Goal: Book appointment/travel/reservation

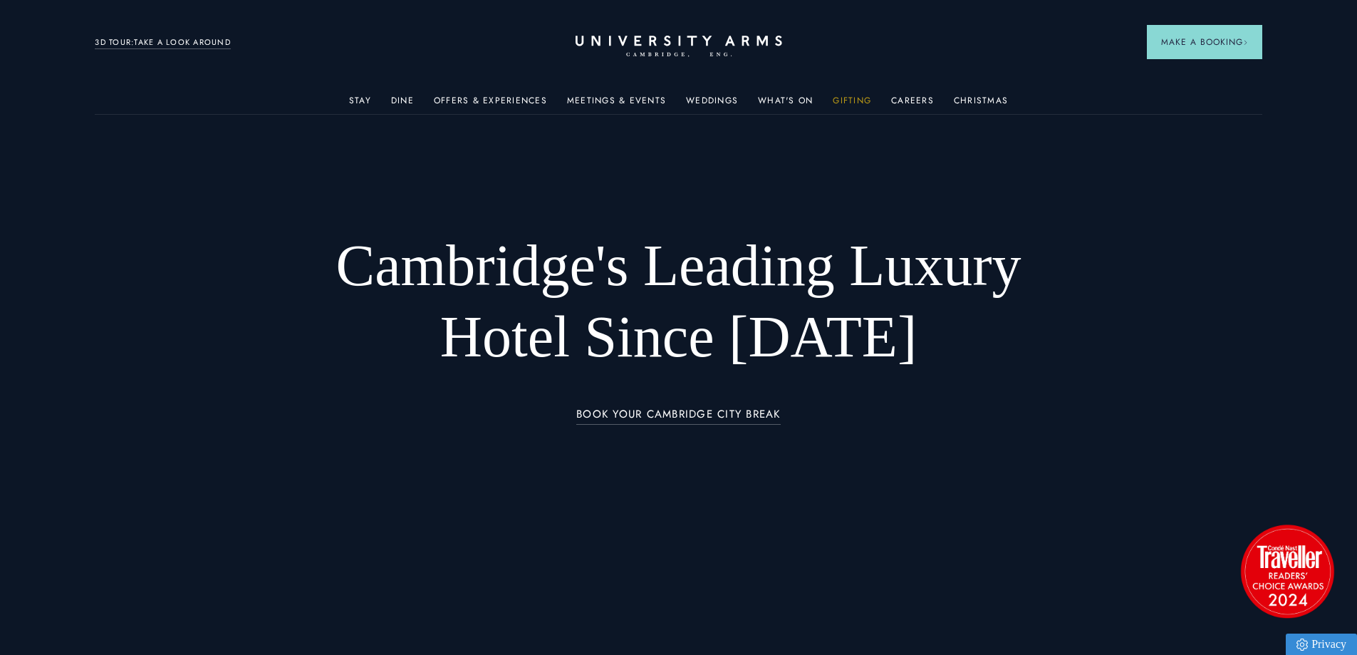
click at [856, 103] on link "Gifting" at bounding box center [852, 104] width 38 height 19
click at [803, 100] on link "What's On" at bounding box center [785, 104] width 55 height 19
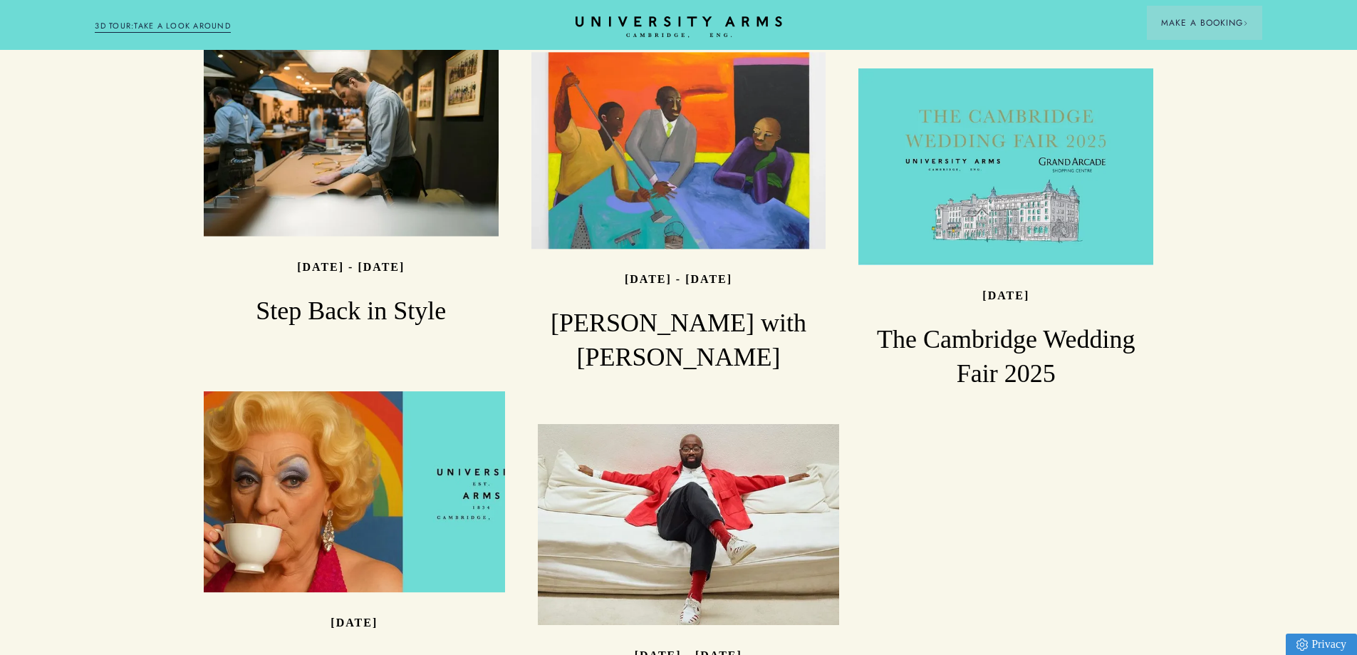
scroll to position [1638, 0]
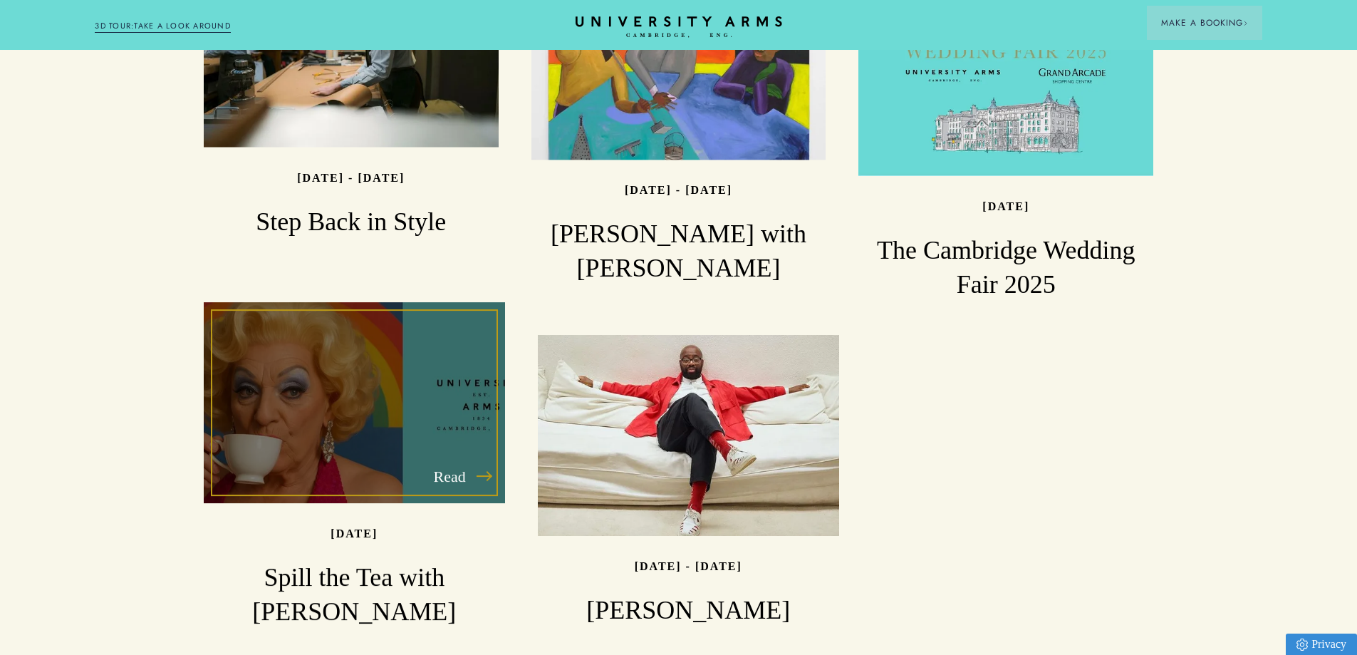
click at [367, 377] on div "Read" at bounding box center [354, 402] width 301 height 201
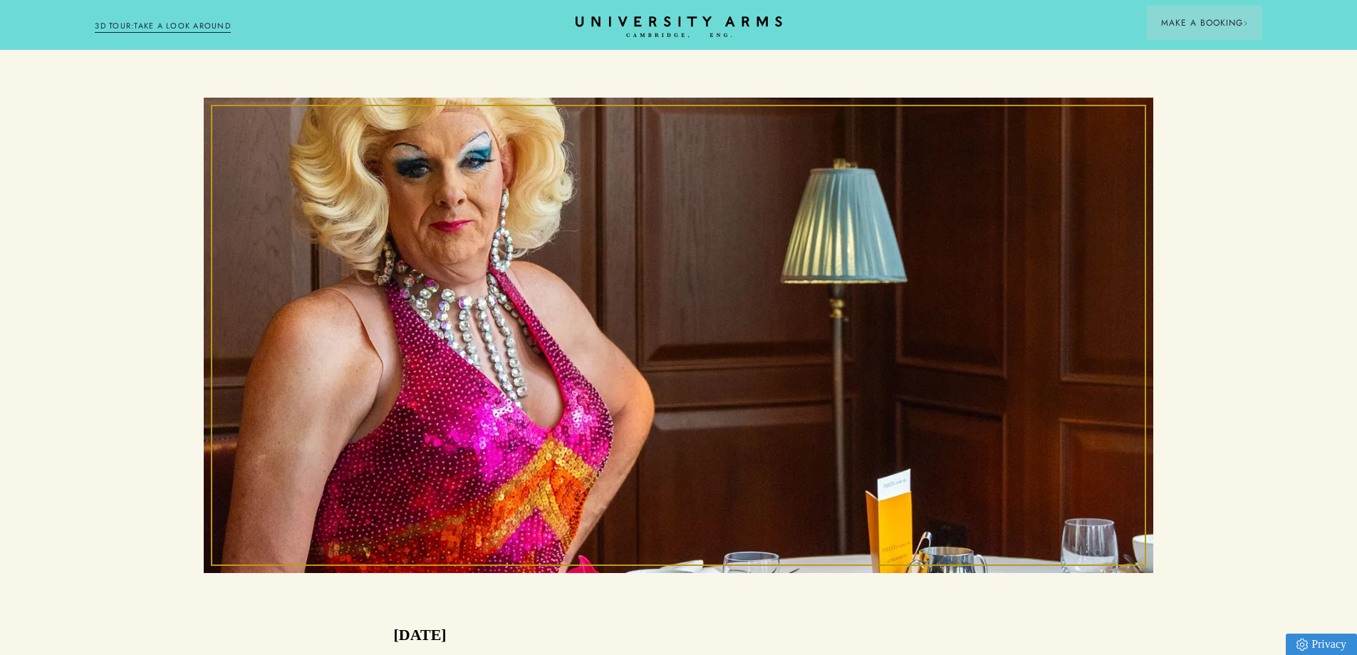
scroll to position [214, 0]
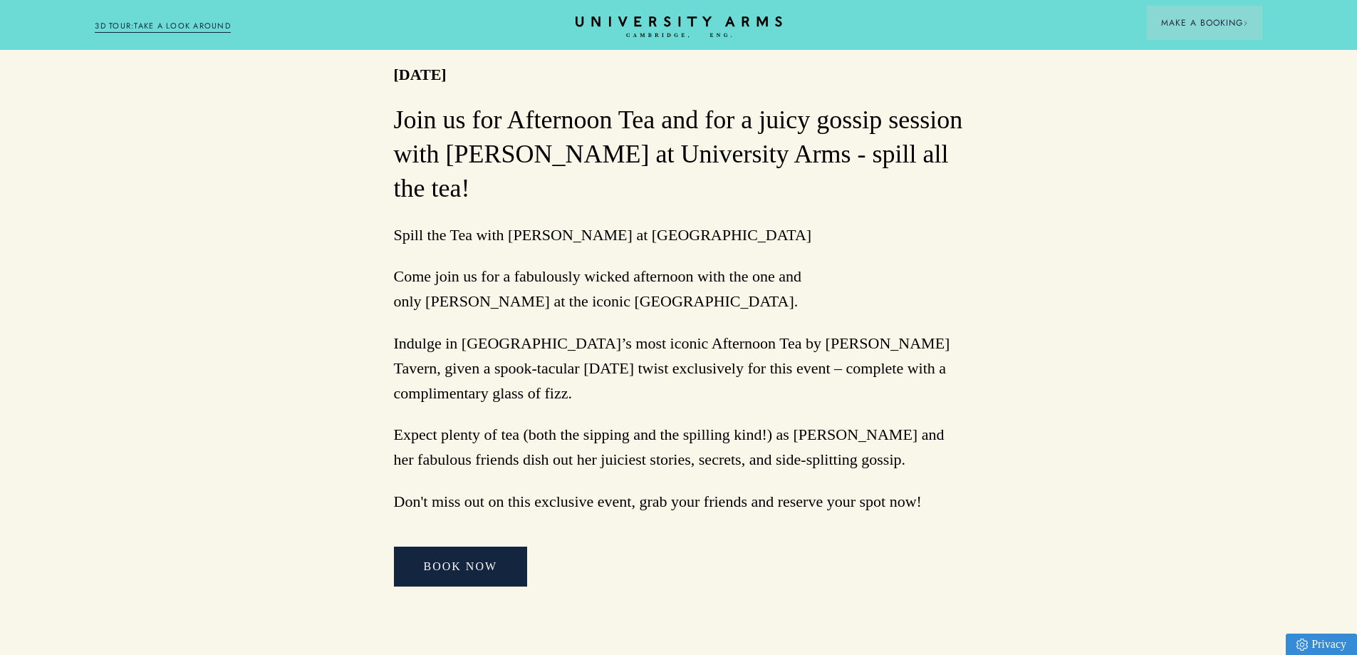
scroll to position [783, 0]
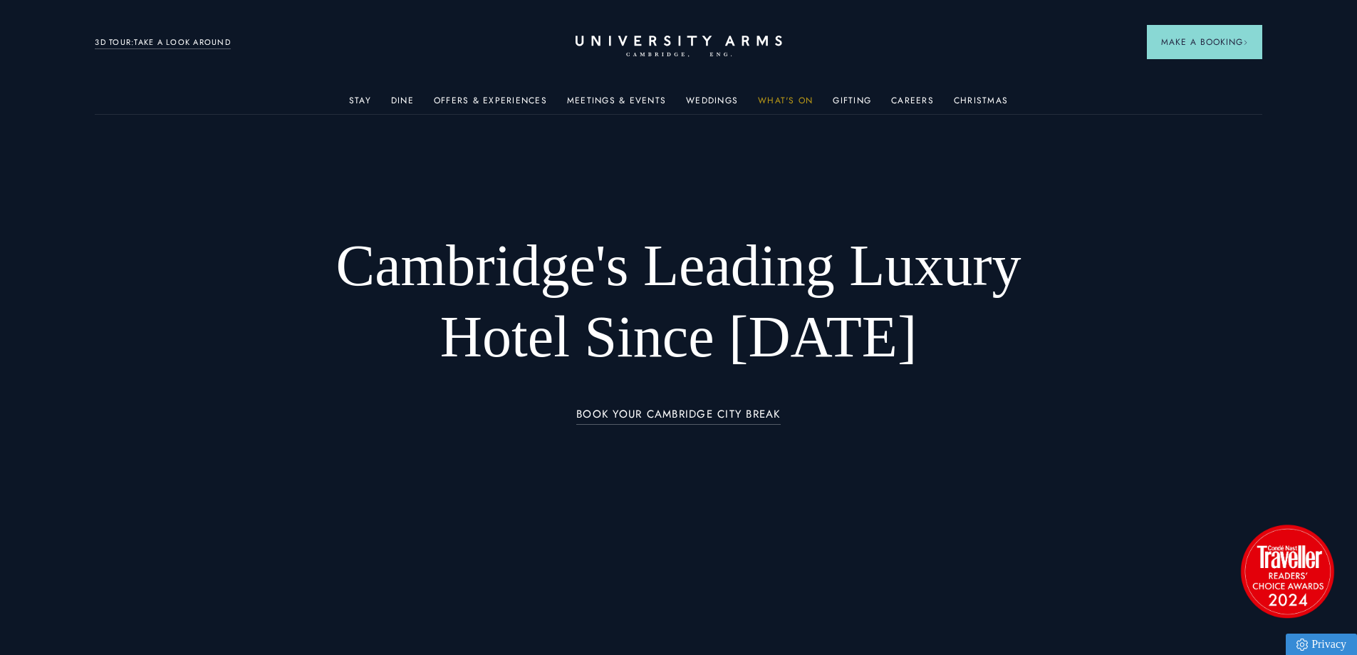
click at [801, 95] on link "What's On" at bounding box center [785, 104] width 55 height 19
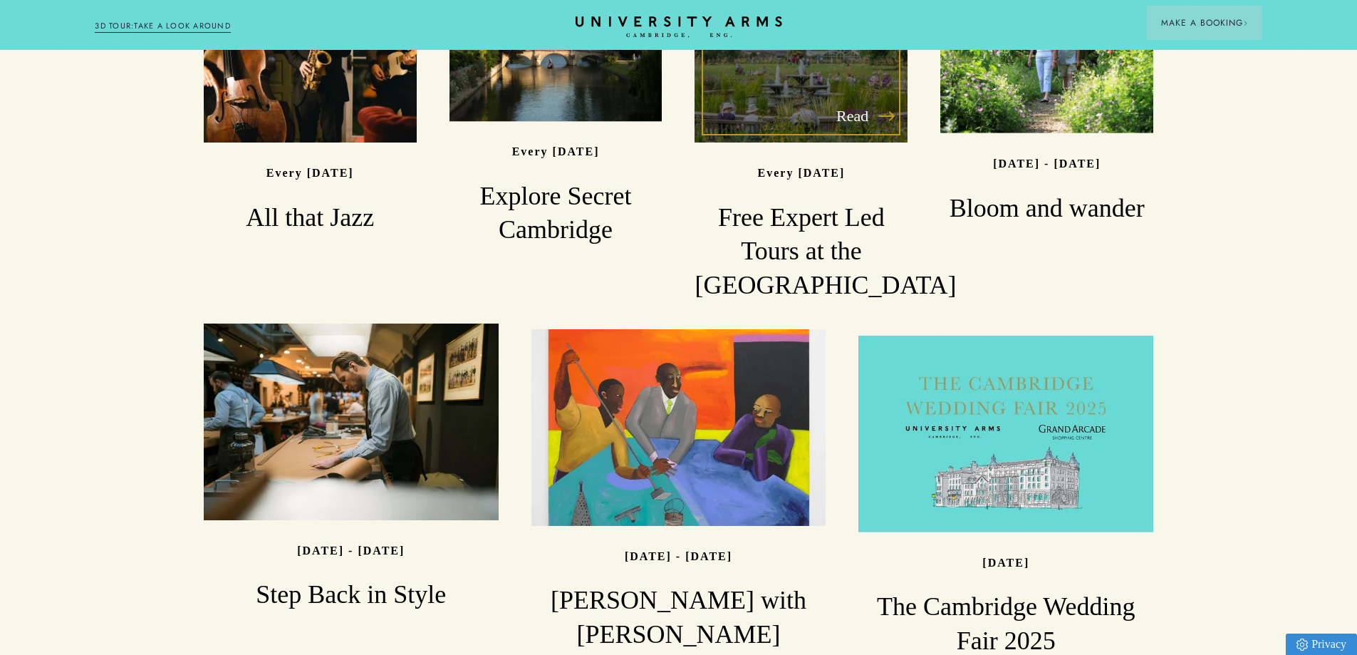
scroll to position [1709, 0]
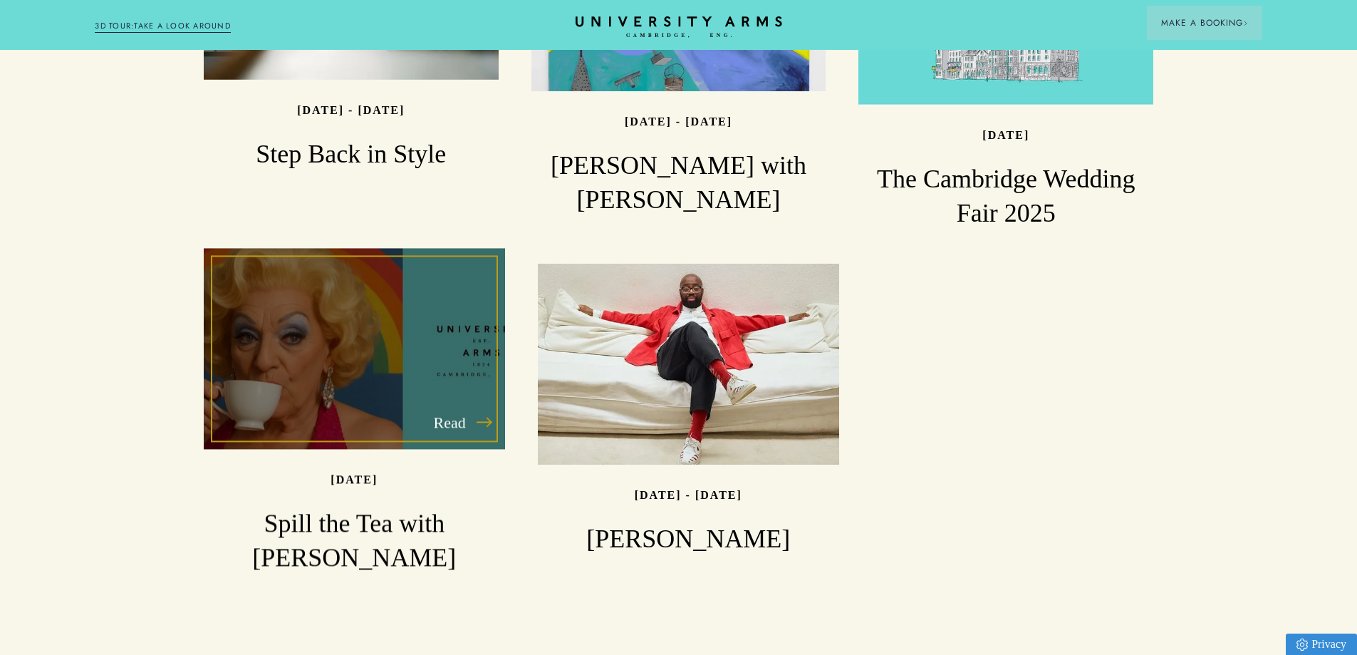
click at [451, 264] on div "Read" at bounding box center [354, 348] width 301 height 201
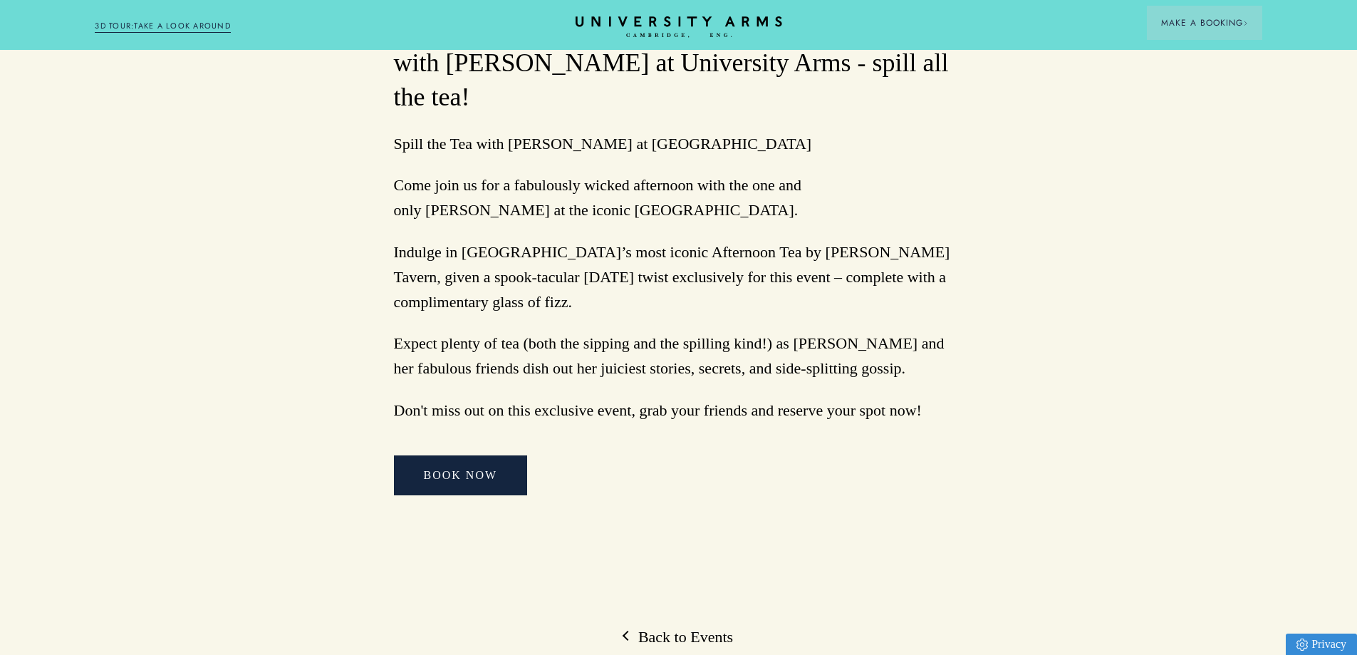
scroll to position [1140, 0]
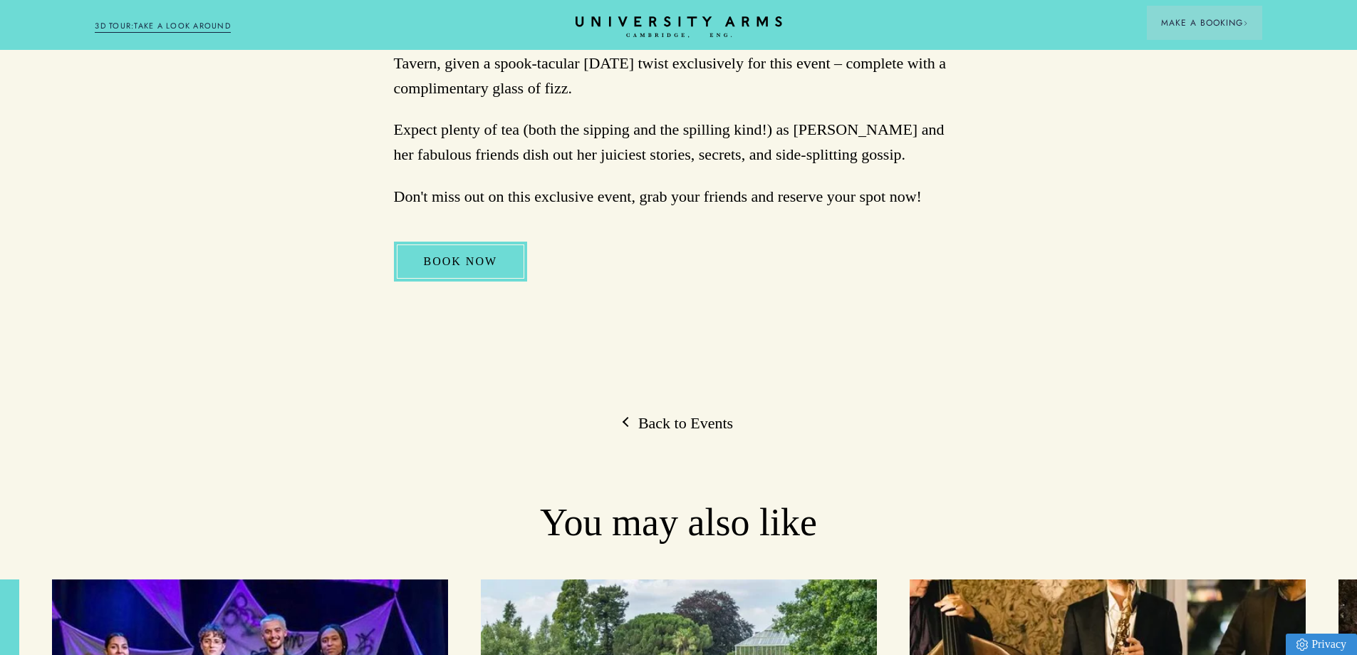
click at [464, 241] on link "BOOK NOW" at bounding box center [461, 261] width 134 height 40
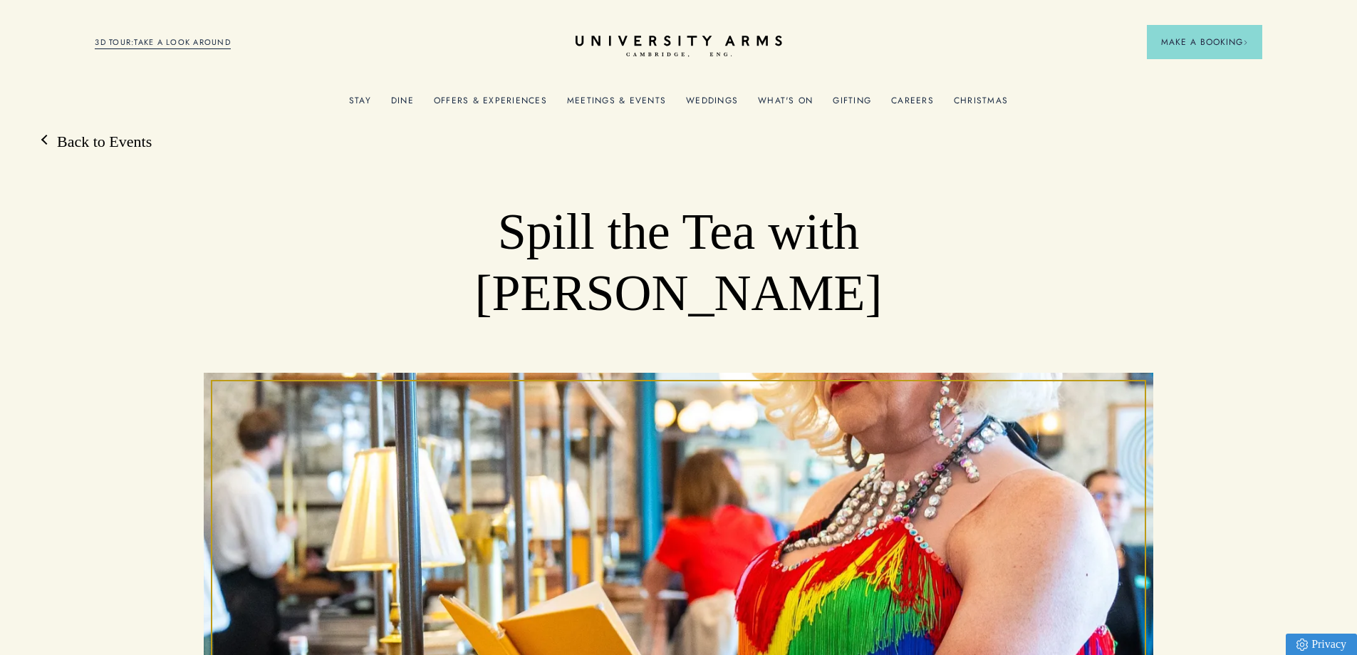
click at [843, 102] on link "Gifting" at bounding box center [852, 104] width 38 height 19
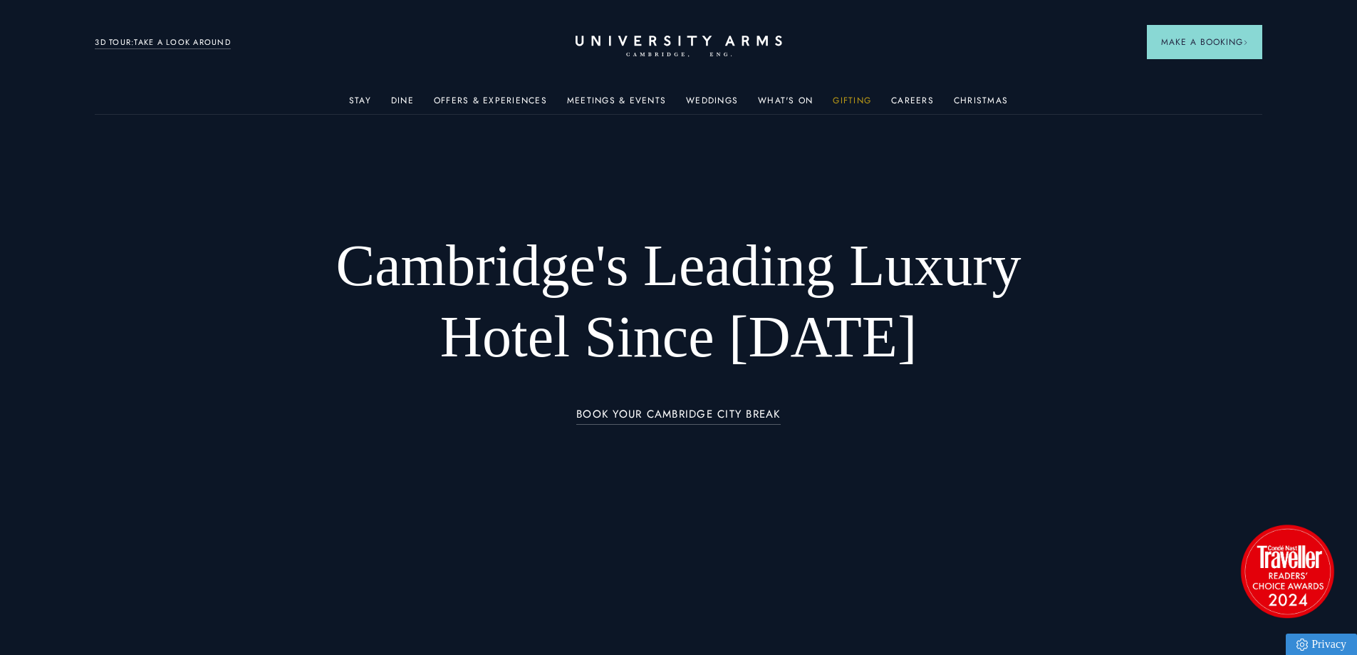
click at [838, 98] on link "Gifting" at bounding box center [852, 104] width 38 height 19
click at [772, 95] on link "What's On" at bounding box center [785, 104] width 55 height 19
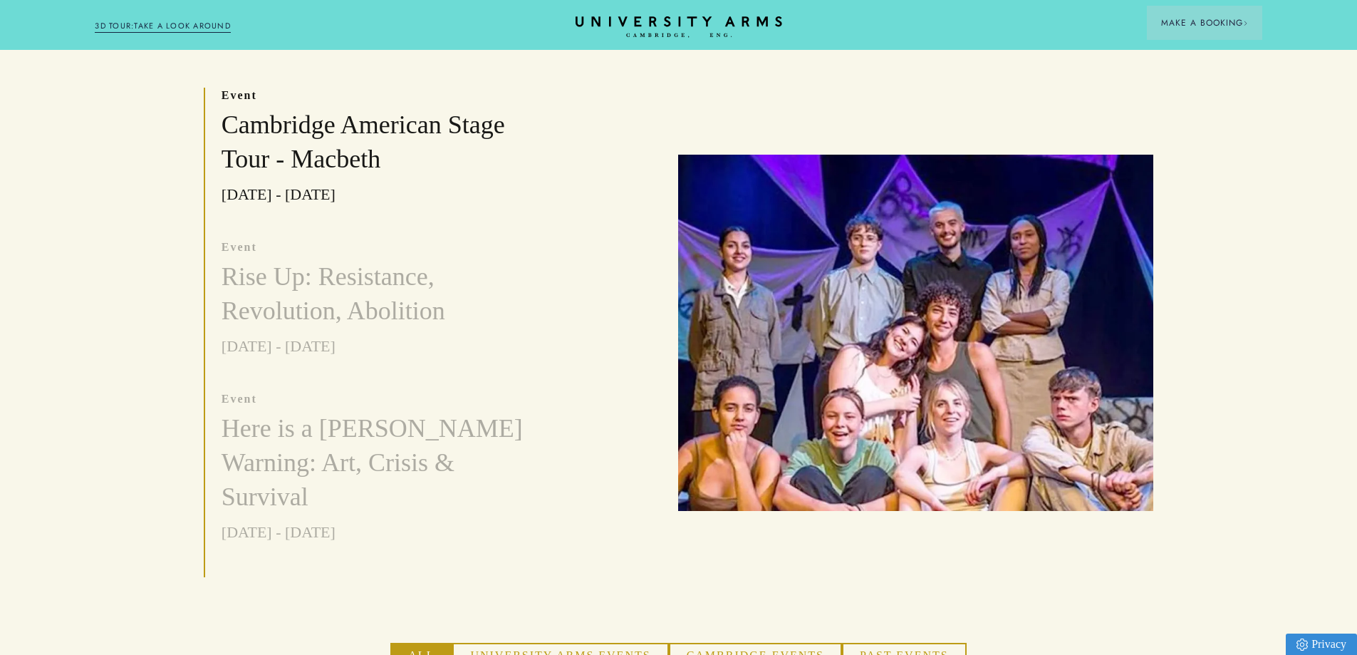
scroll to position [772, 0]
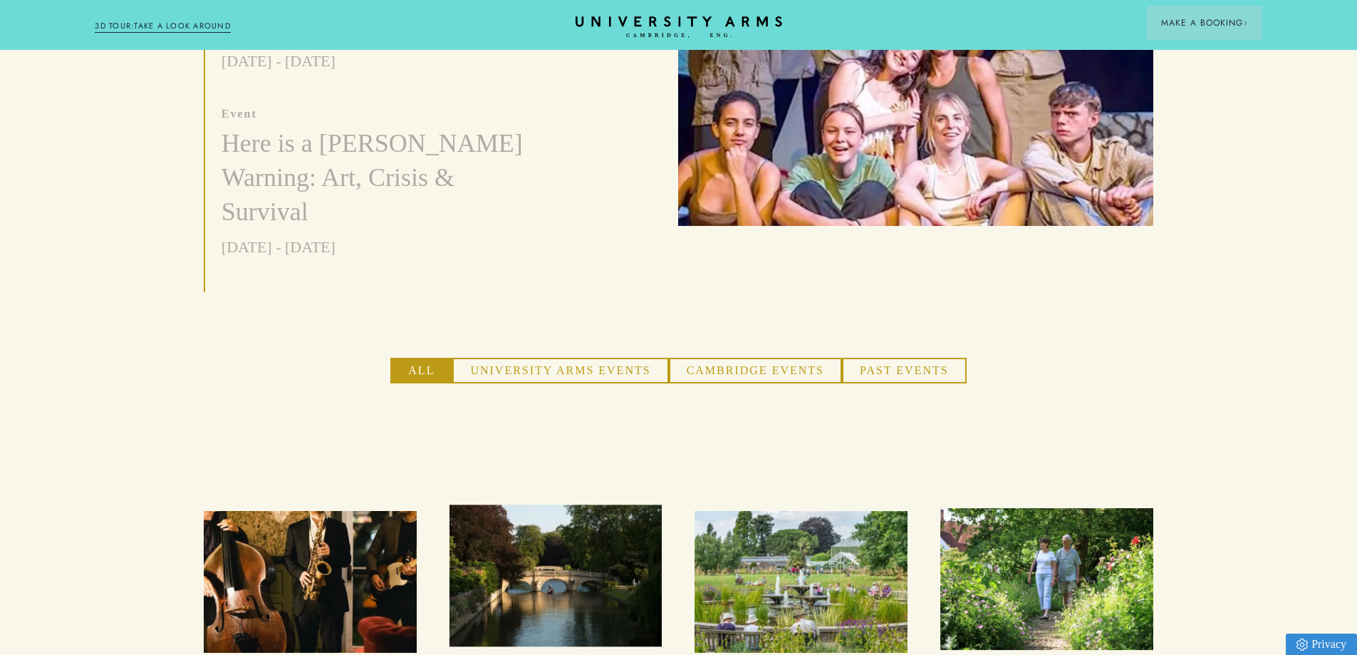
click at [620, 358] on button "University Arms Events" at bounding box center [560, 371] width 216 height 26
click at [736, 358] on button "Cambridge Events" at bounding box center [755, 371] width 173 height 26
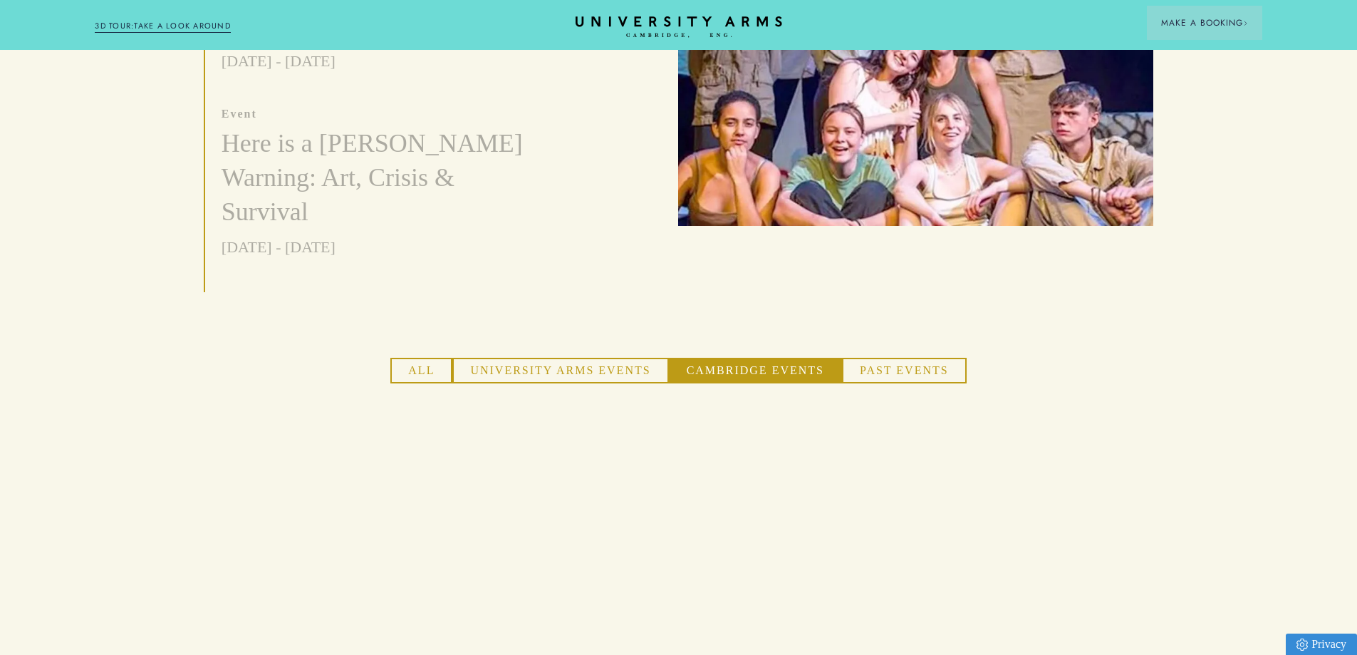
click at [643, 358] on button "University Arms Events" at bounding box center [560, 371] width 216 height 26
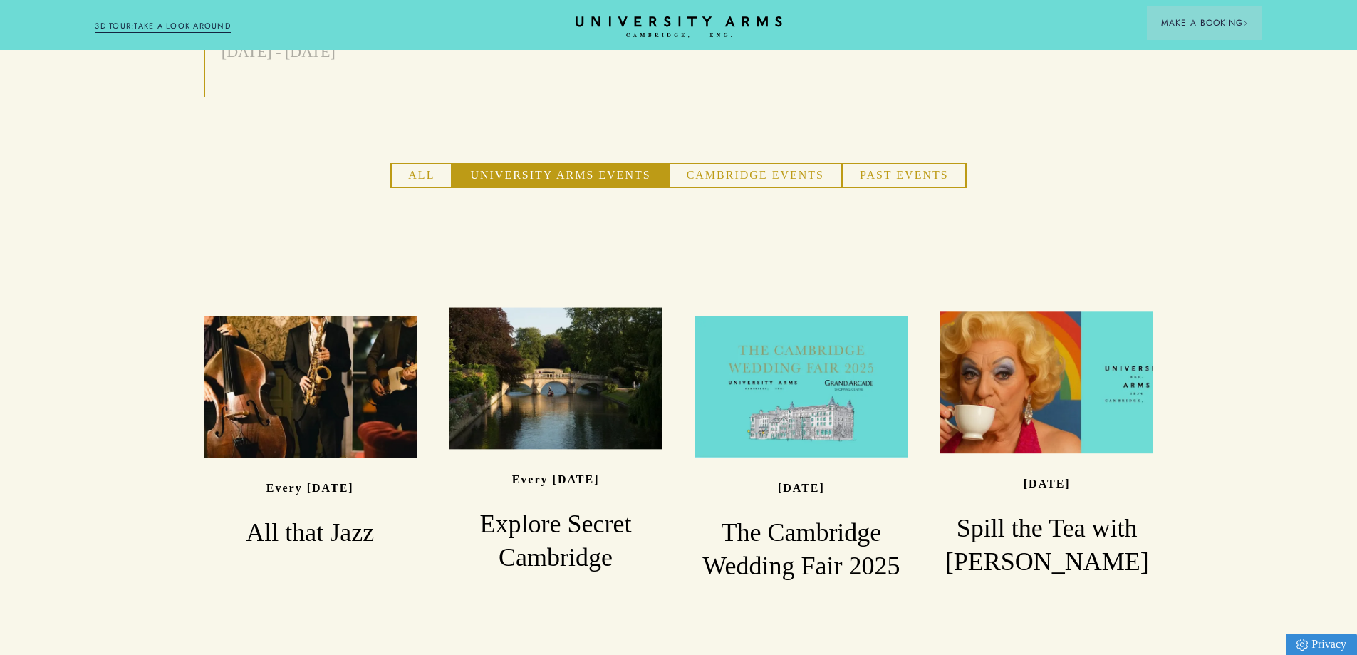
scroll to position [843, 0]
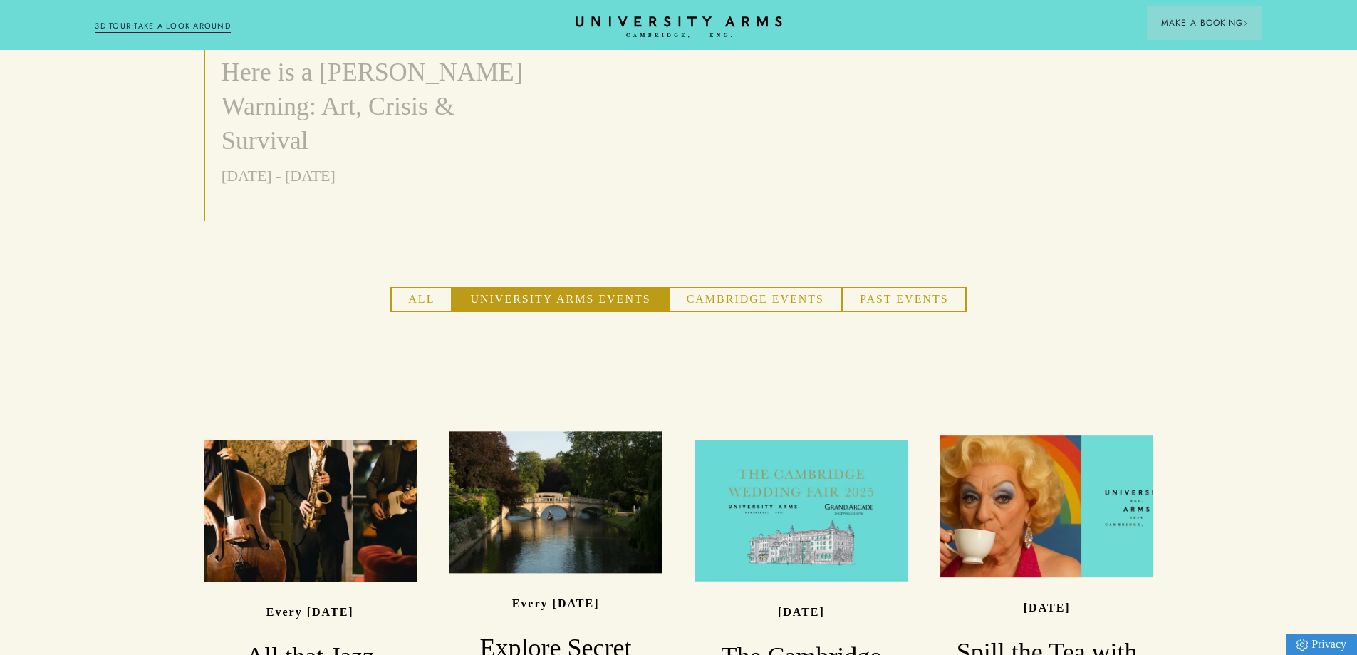
click at [798, 254] on div "event Cambridge American Stage Tour - Macbeth 29/08/2025 - 29/08/2025 event Ris…" at bounding box center [678, 235] width 949 height 1008
click at [803, 286] on button "Cambridge Events" at bounding box center [755, 299] width 173 height 26
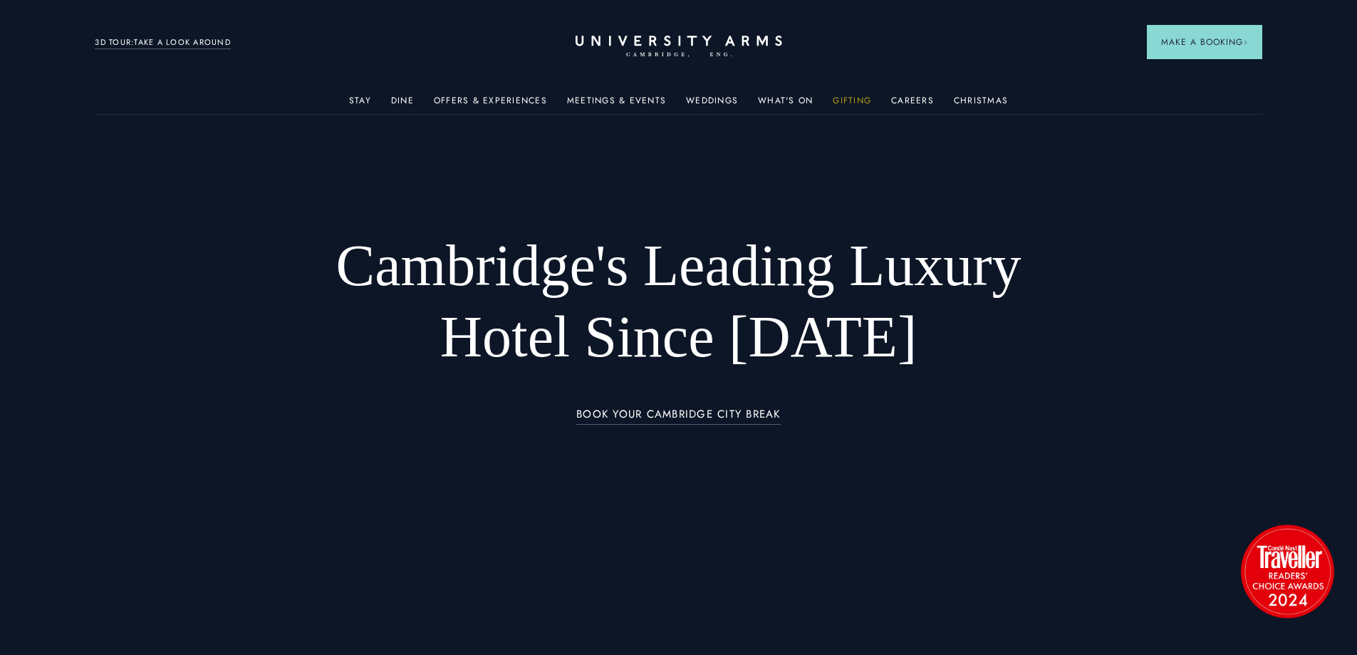
click at [866, 95] on link "Gifting" at bounding box center [852, 104] width 38 height 19
click at [836, 95] on link "Gifting" at bounding box center [852, 104] width 38 height 19
click at [782, 97] on link "What's On" at bounding box center [785, 104] width 55 height 19
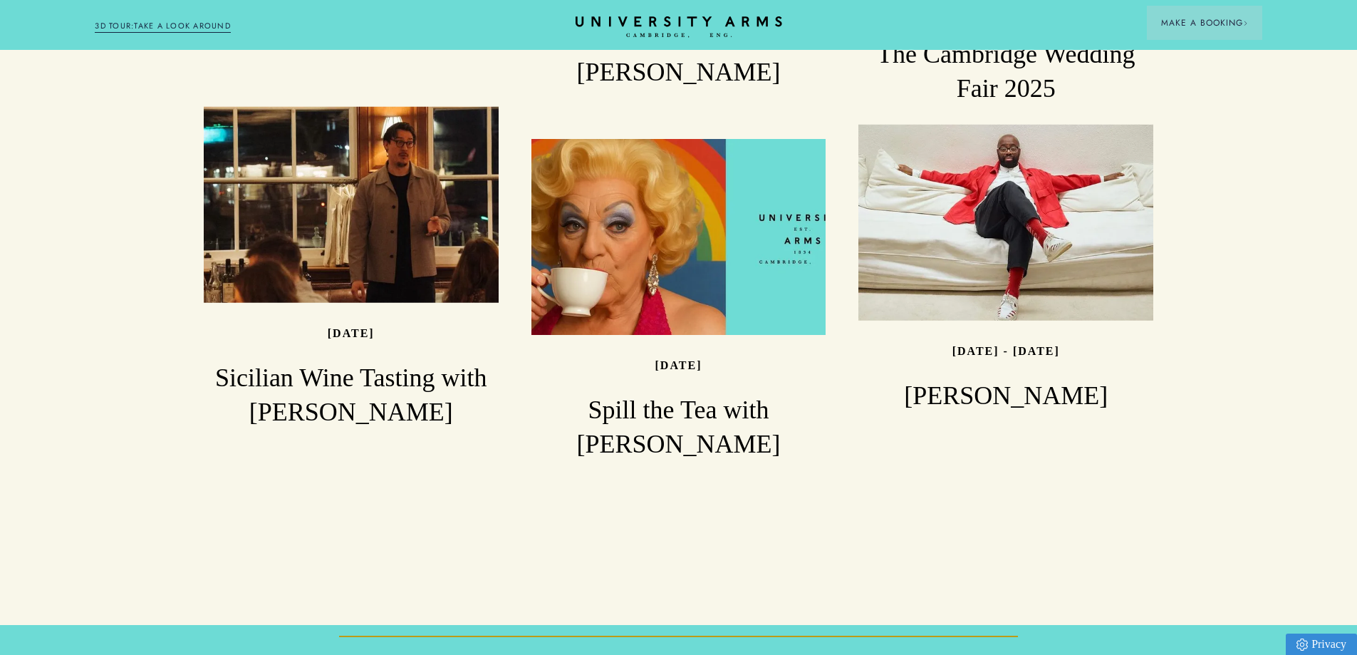
scroll to position [1923, 0]
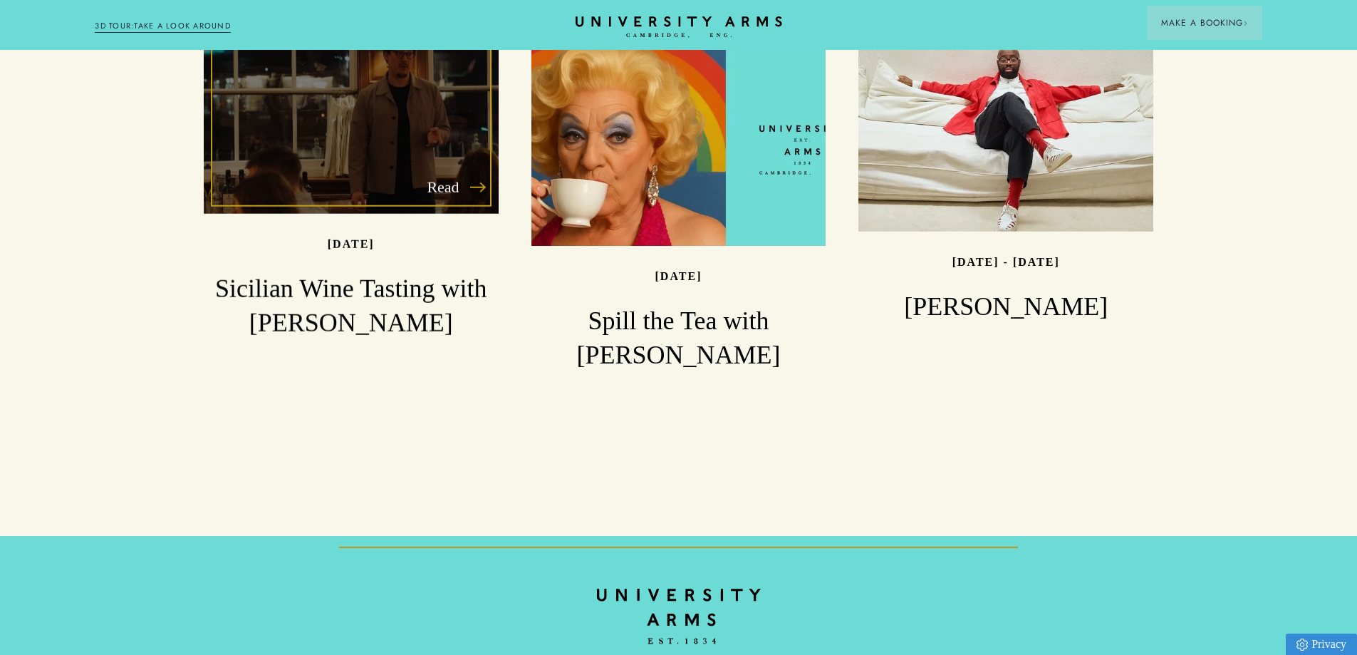
click at [410, 120] on div "Read" at bounding box center [351, 115] width 295 height 197
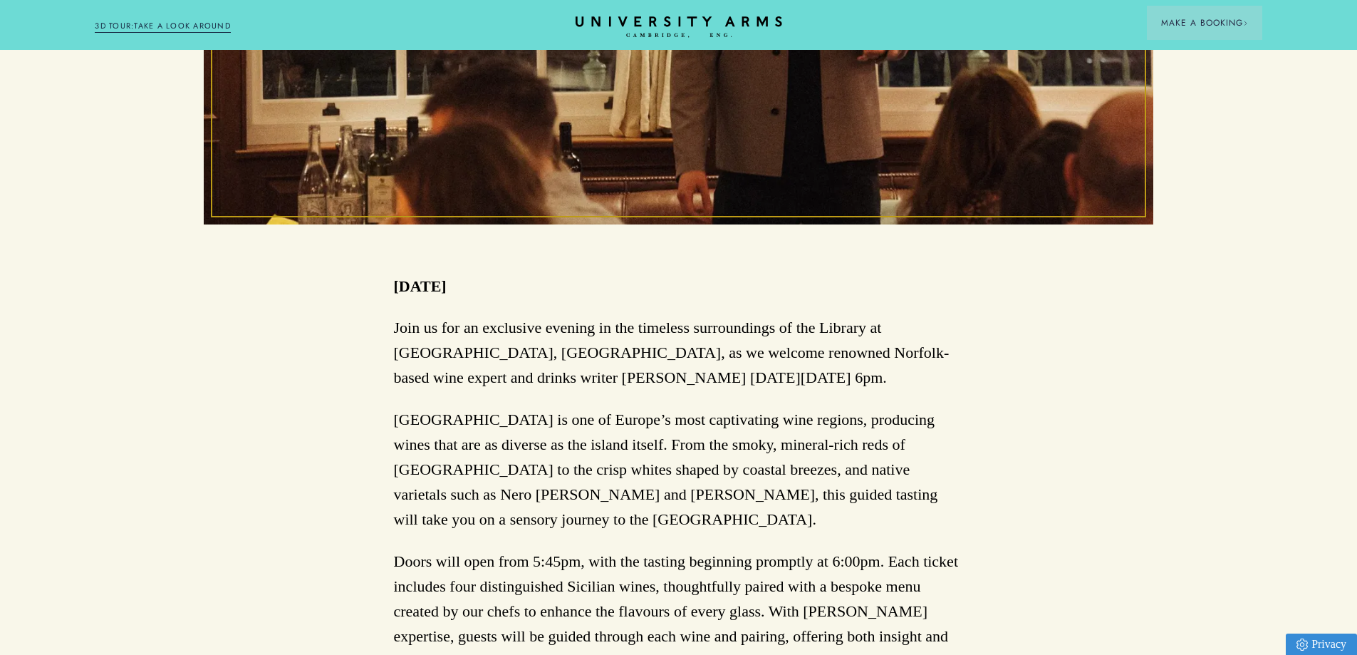
scroll to position [499, 0]
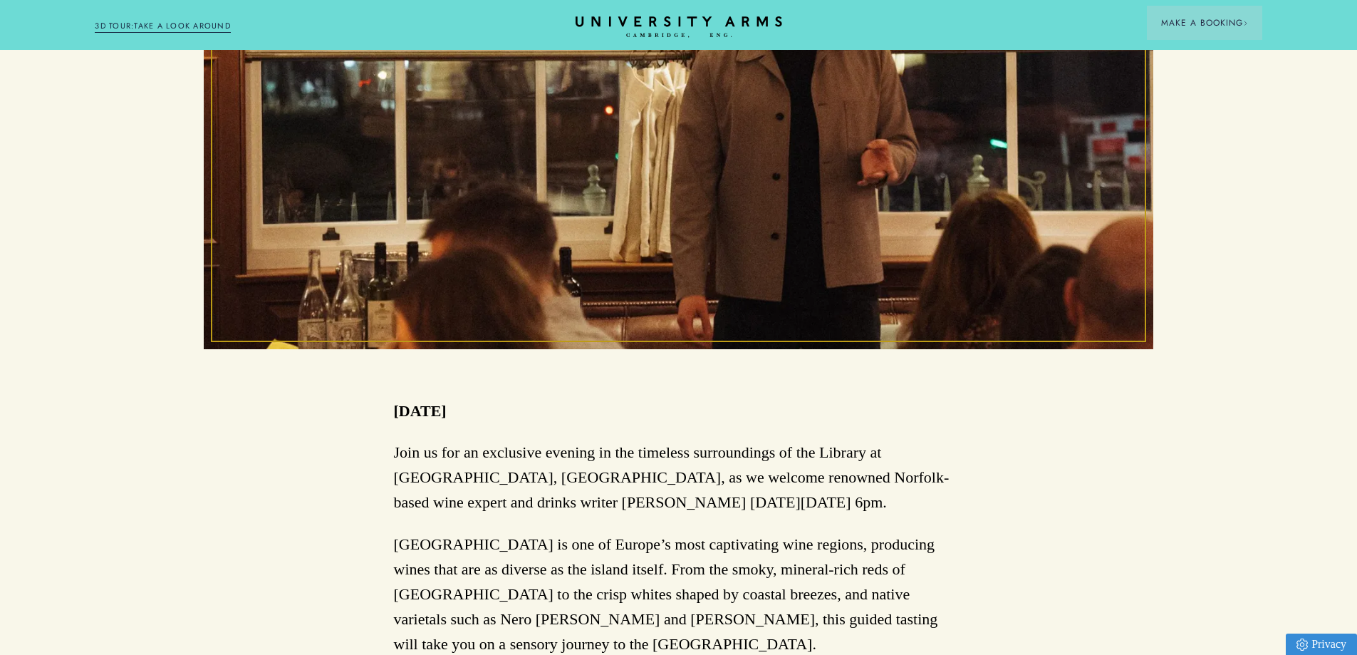
click at [677, 407] on div "16/10/2025" at bounding box center [679, 410] width 570 height 25
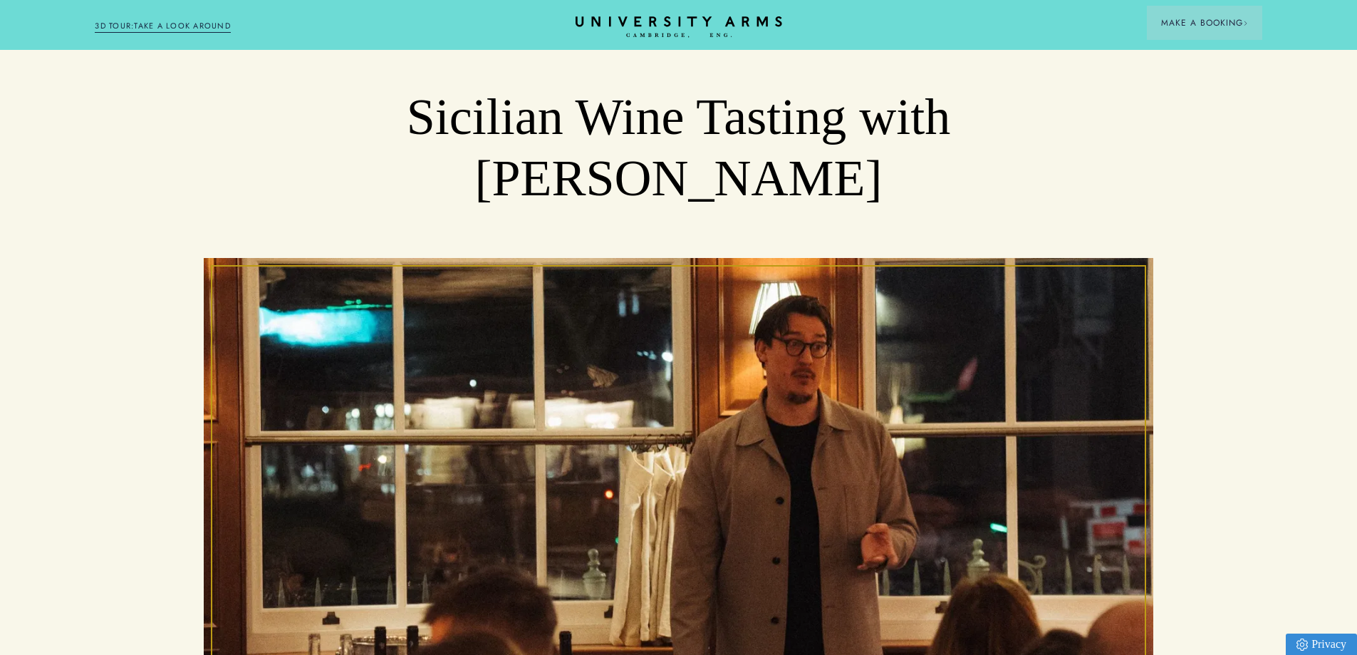
scroll to position [214, 0]
